Goal: Information Seeking & Learning: Learn about a topic

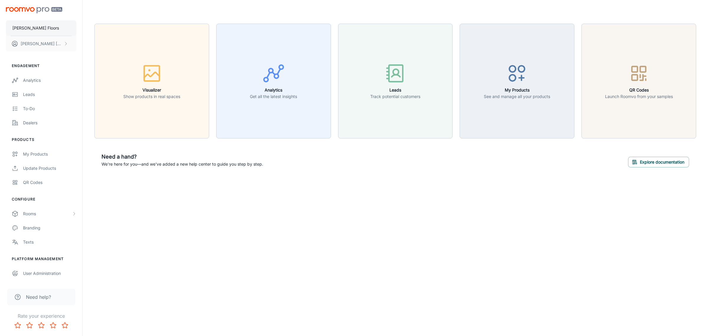
click at [49, 26] on button "[PERSON_NAME] Floors" at bounding box center [41, 27] width 71 height 15
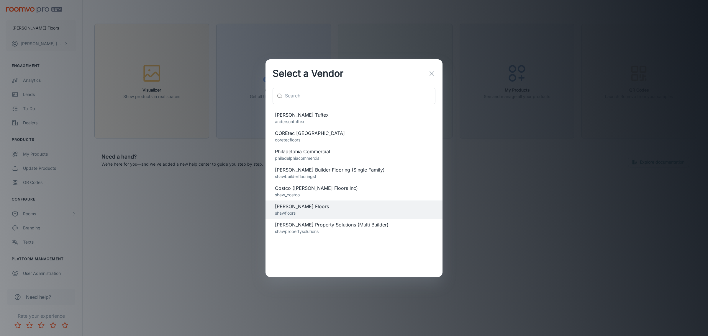
click at [306, 130] on span "COREtec [GEOGRAPHIC_DATA]" at bounding box center [354, 133] width 158 height 7
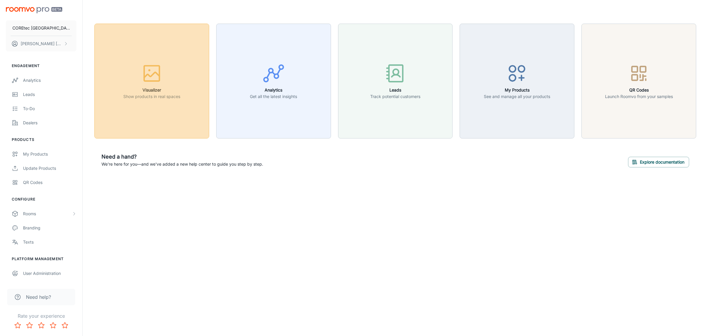
click at [152, 86] on div "button" at bounding box center [151, 74] width 57 height 24
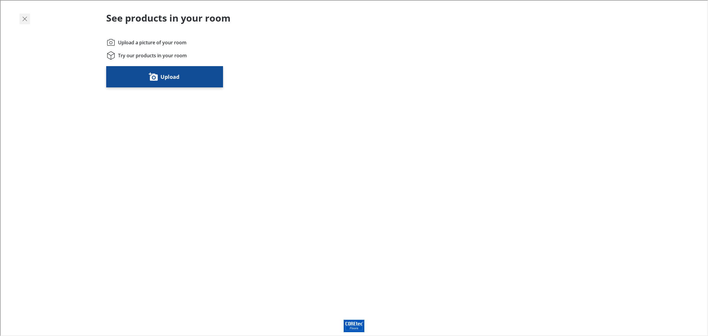
click at [22, 17] on icon "Exit visualizer" at bounding box center [24, 18] width 7 height 7
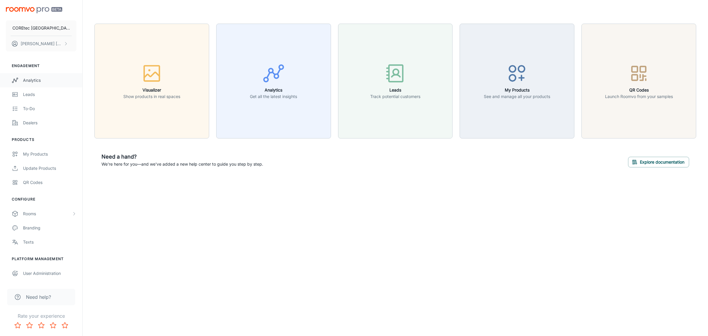
click at [46, 77] on div "Analytics" at bounding box center [49, 80] width 53 height 6
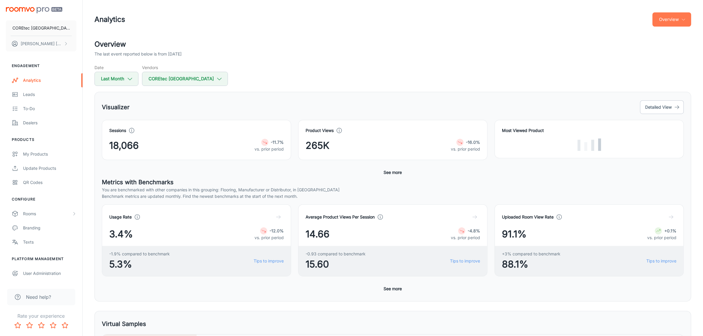
click at [684, 17] on button "Overview" at bounding box center [671, 19] width 39 height 14
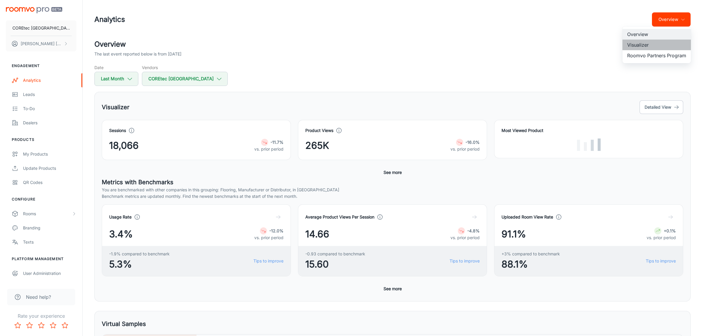
click at [672, 42] on li "Visualizer" at bounding box center [657, 45] width 68 height 11
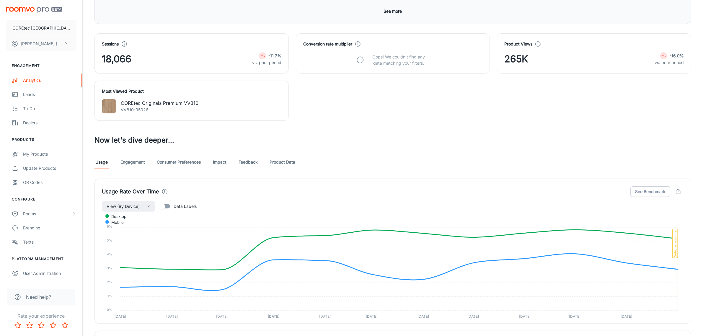
scroll to position [221, 0]
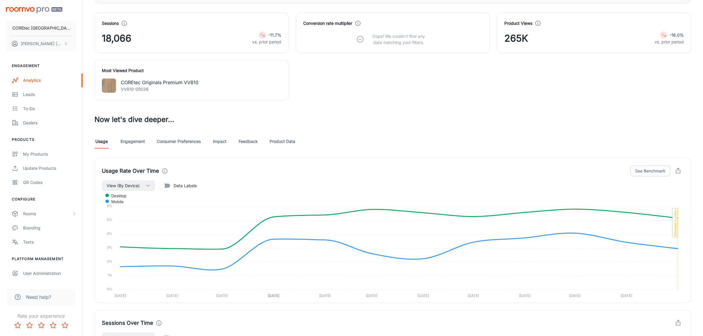
click at [217, 143] on link "Impact" at bounding box center [219, 141] width 14 height 14
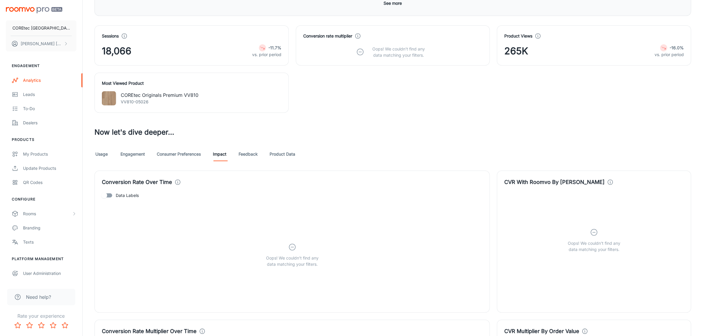
scroll to position [221, 0]
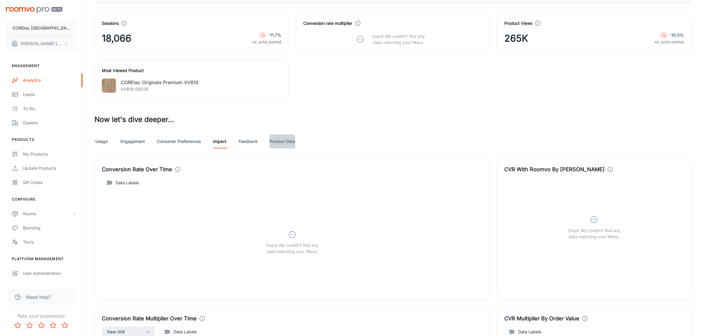
click at [285, 143] on link "Product Data" at bounding box center [282, 141] width 26 height 14
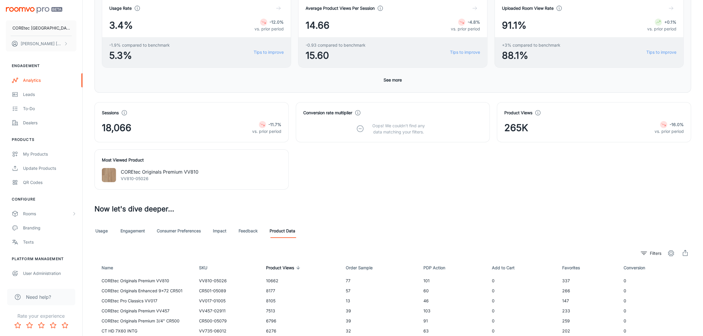
scroll to position [136, 0]
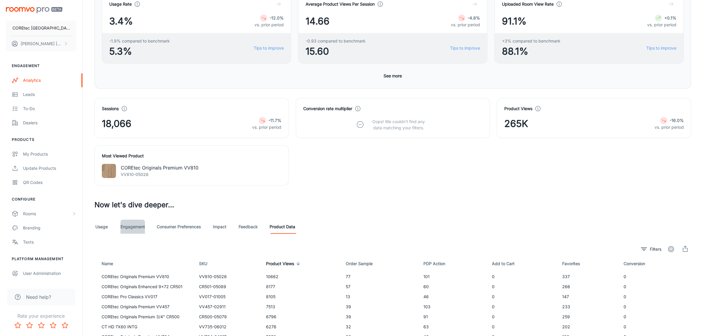
click at [133, 229] on link "Engagement" at bounding box center [132, 227] width 24 height 14
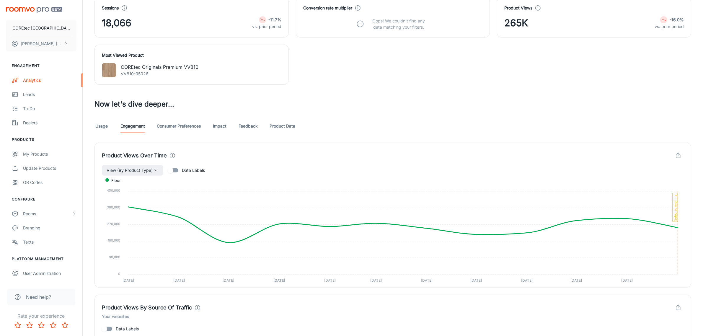
scroll to position [236, 0]
click at [105, 128] on link "Usage" at bounding box center [101, 126] width 14 height 14
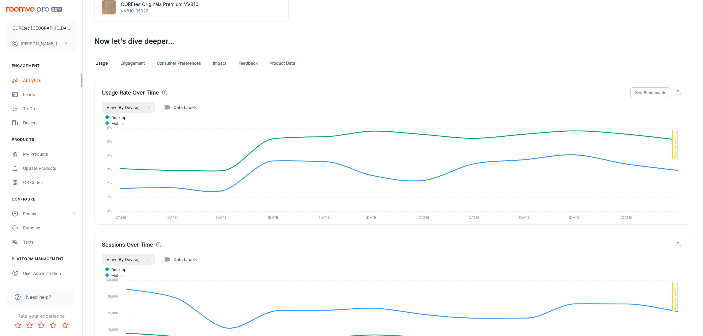
scroll to position [117, 0]
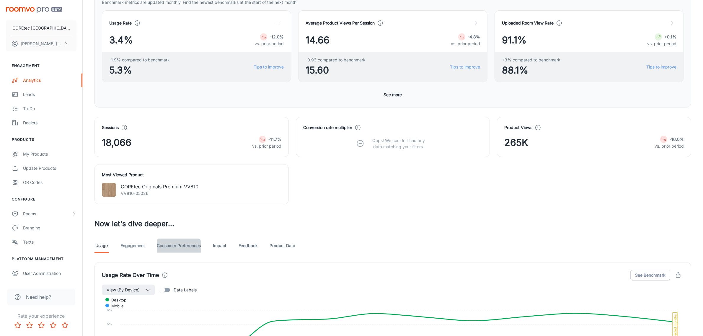
click at [186, 244] on link "Consumer Preferences" at bounding box center [179, 245] width 44 height 14
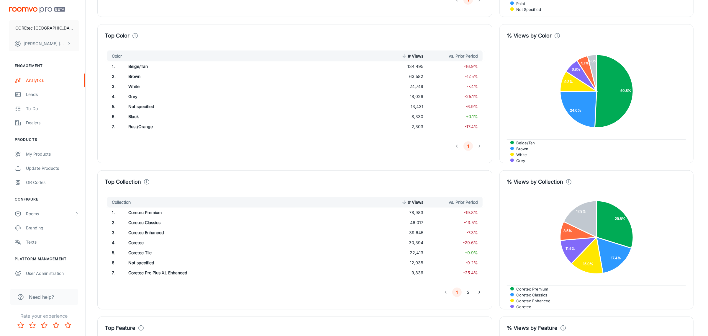
scroll to position [701, 0]
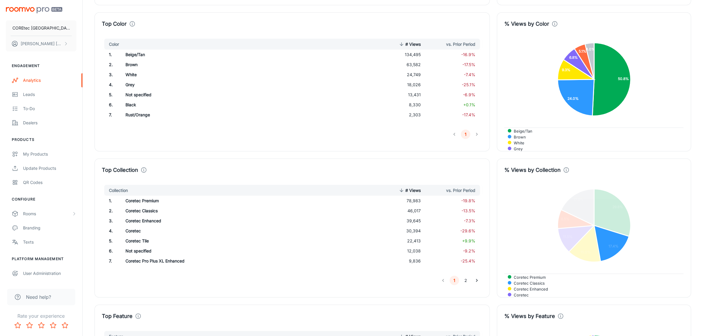
click at [544, 280] on span "Coretec Classics" at bounding box center [526, 282] width 35 height 5
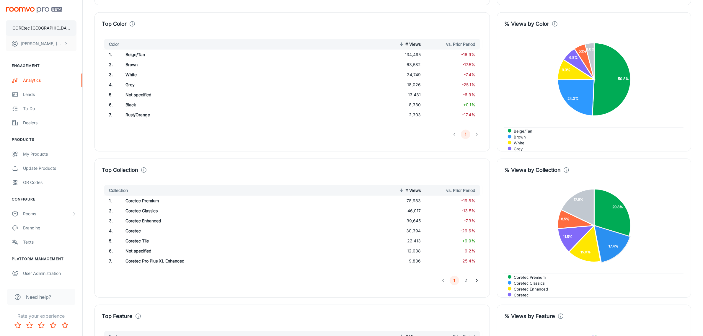
click at [58, 25] on p "COREtec [GEOGRAPHIC_DATA]" at bounding box center [41, 28] width 58 height 6
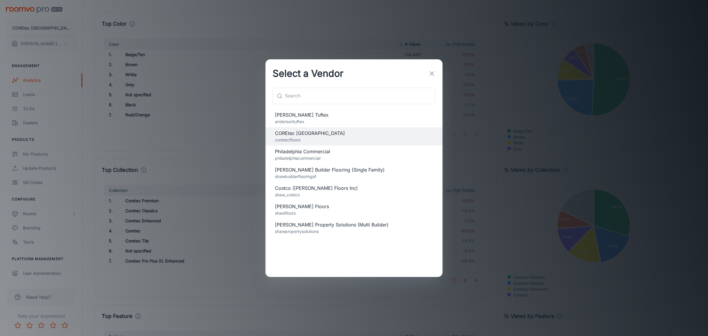
click at [317, 120] on p "andersontuftex" at bounding box center [354, 121] width 158 height 6
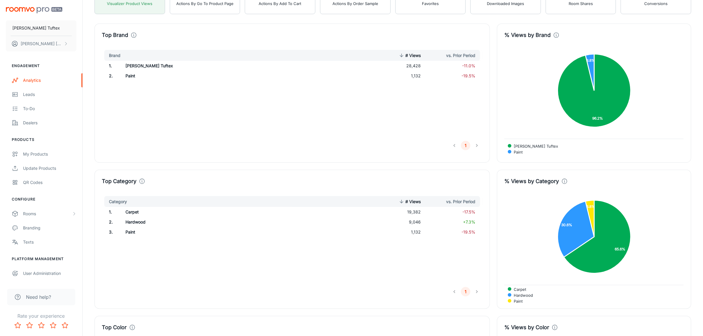
scroll to position [440, 0]
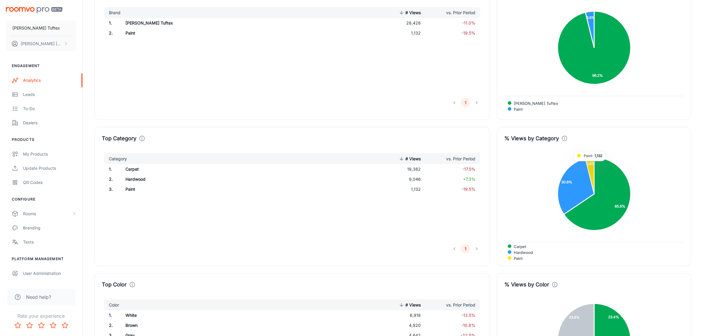
click at [590, 165] on icon at bounding box center [589, 175] width 9 height 37
click at [590, 165] on icon at bounding box center [589, 175] width 9 height 38
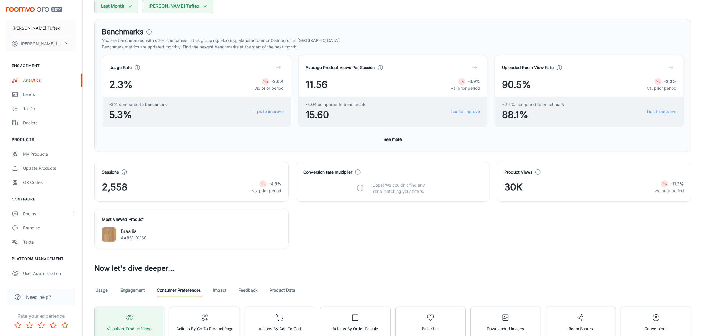
scroll to position [148, 0]
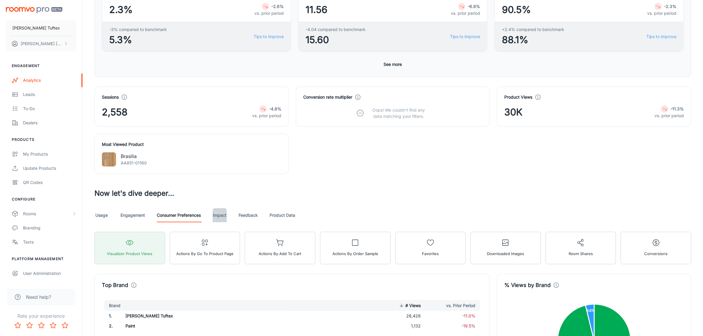
click at [217, 215] on link "Impact" at bounding box center [219, 215] width 14 height 14
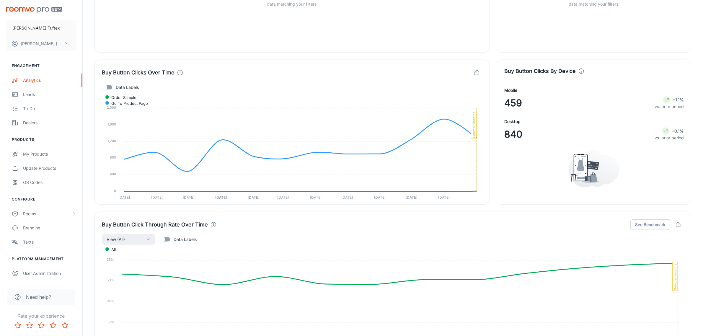
scroll to position [664, 0]
